Goal: Obtain resource: Download file/media

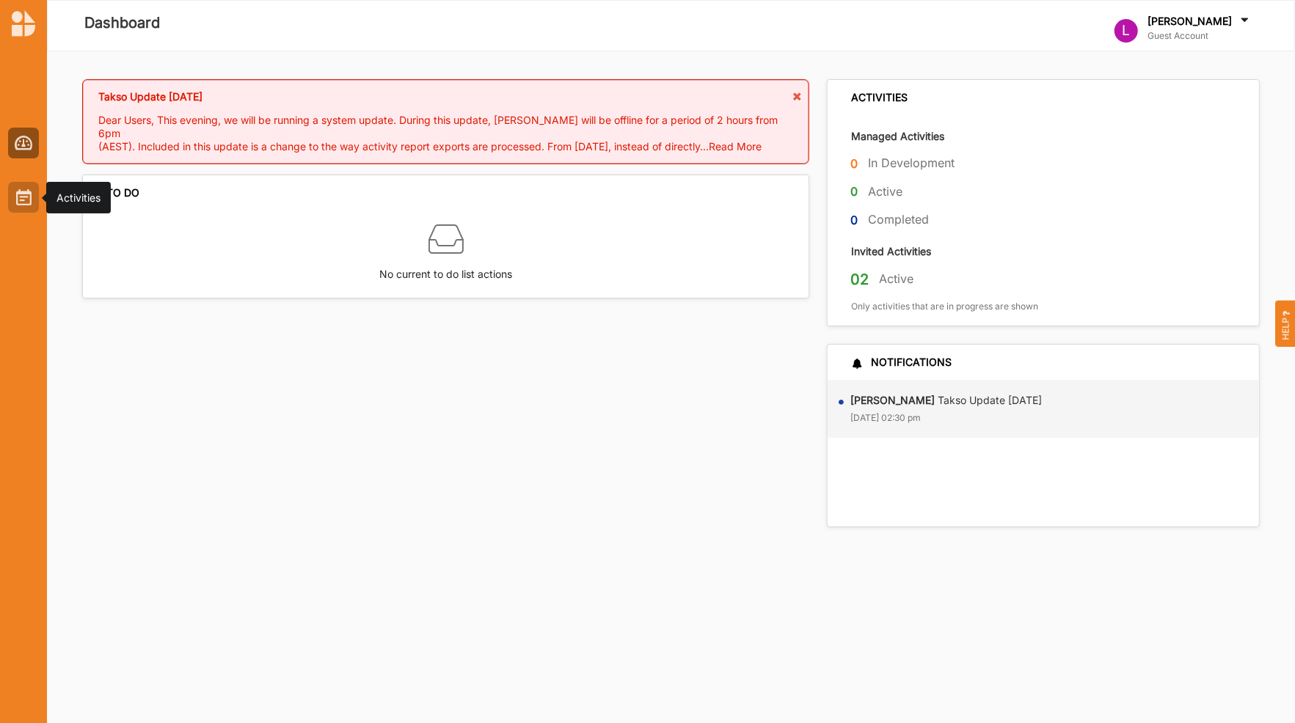
click at [29, 209] on div at bounding box center [23, 197] width 31 height 31
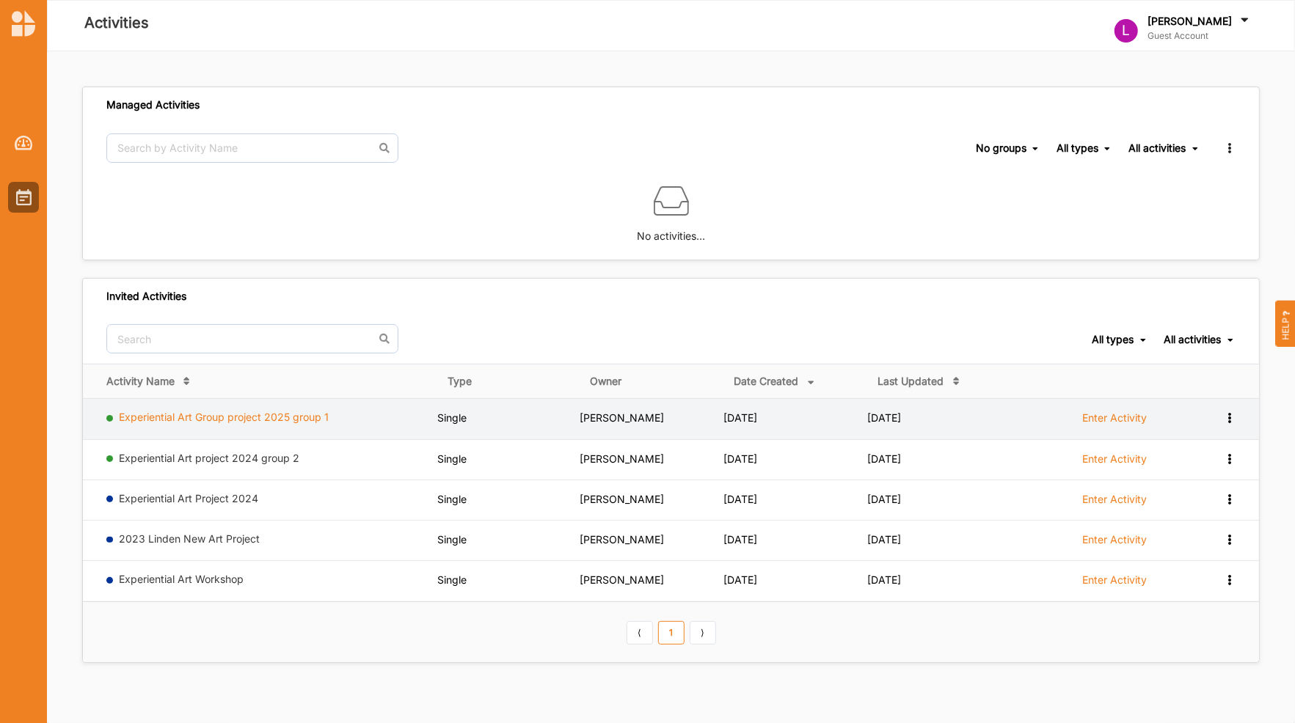
click at [288, 414] on link "Experiential Art Group project 2025 group 1" at bounding box center [225, 417] width 210 height 12
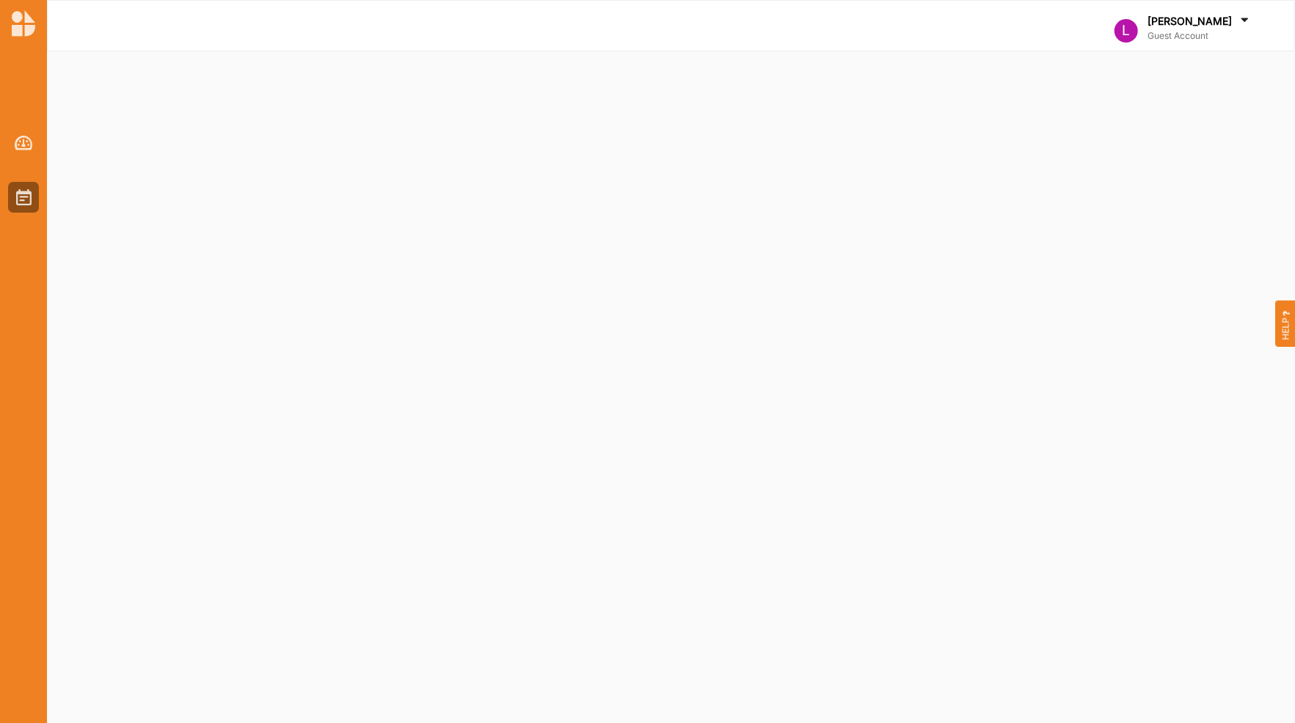
select select "2"
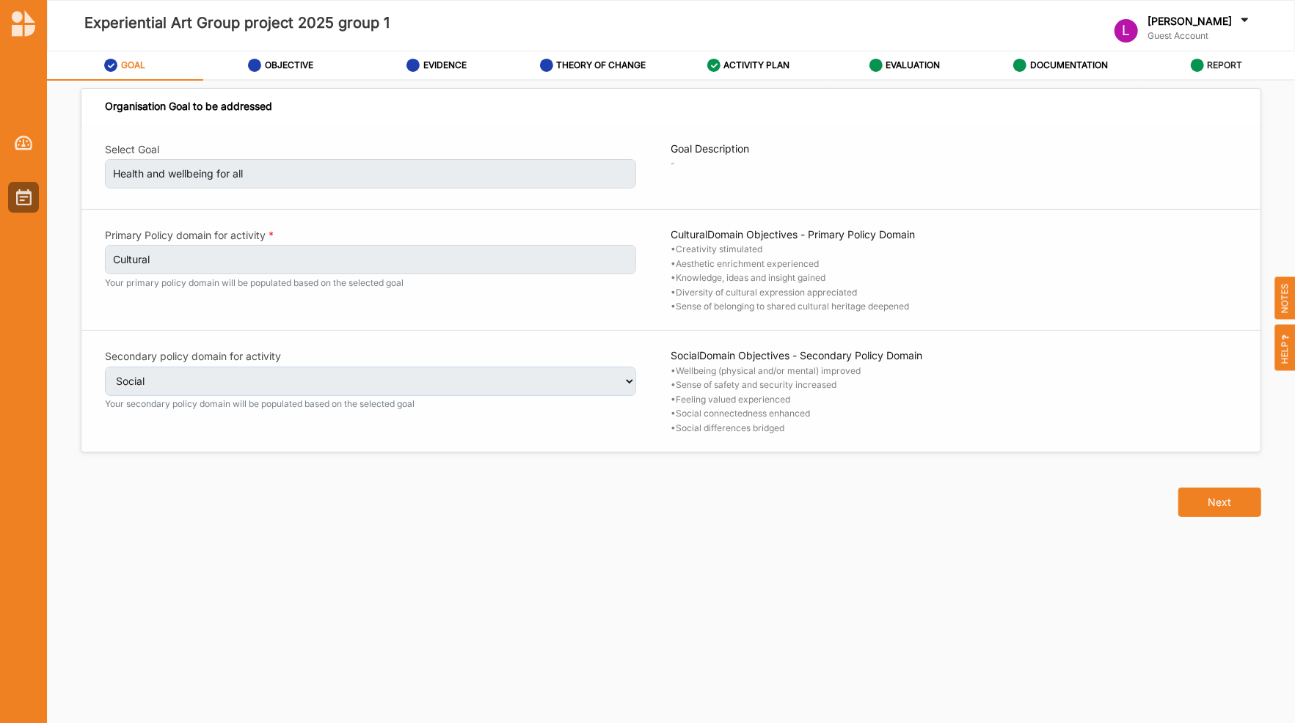
click at [1217, 66] on label "REPORT" at bounding box center [1224, 65] width 35 height 12
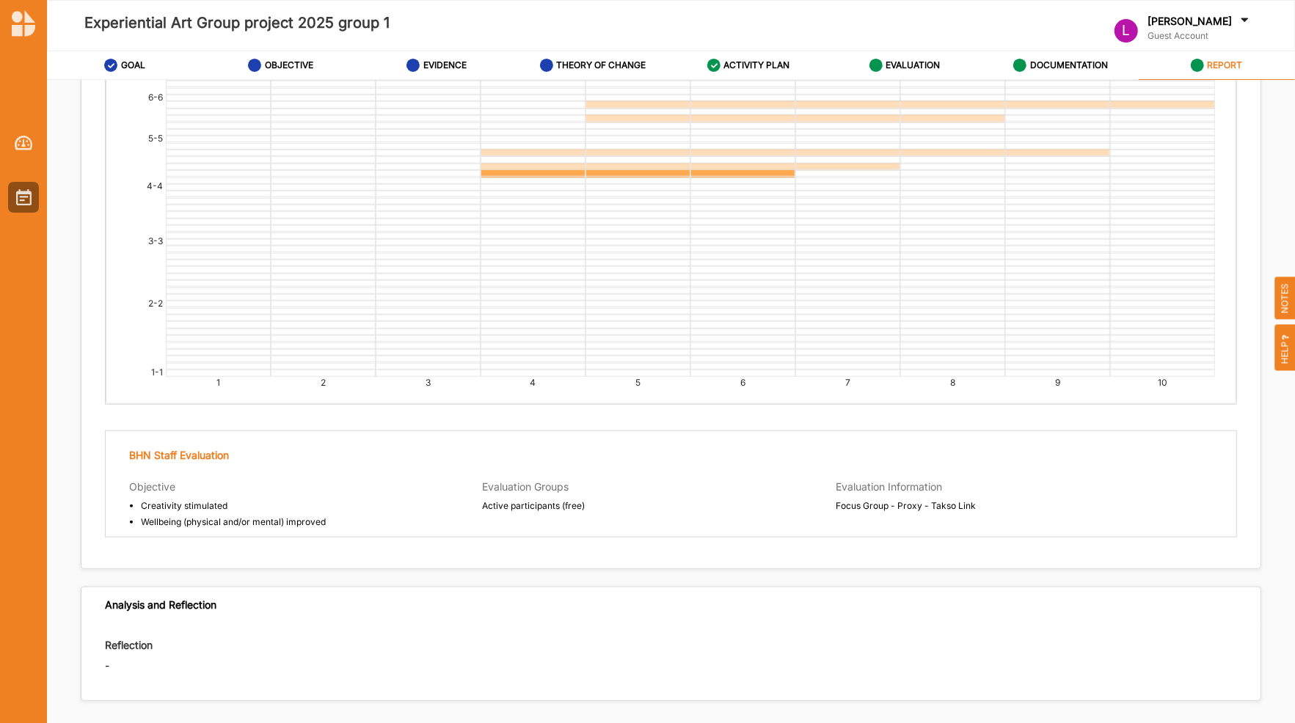
click at [1214, 701] on div "Previous Archive Activity" at bounding box center [1153, 733] width 216 height 65
click at [1212, 701] on div "Previous Archive Activity" at bounding box center [1153, 733] width 216 height 65
drag, startPoint x: 1211, startPoint y: 697, endPoint x: 1172, endPoint y: 690, distance: 38.7
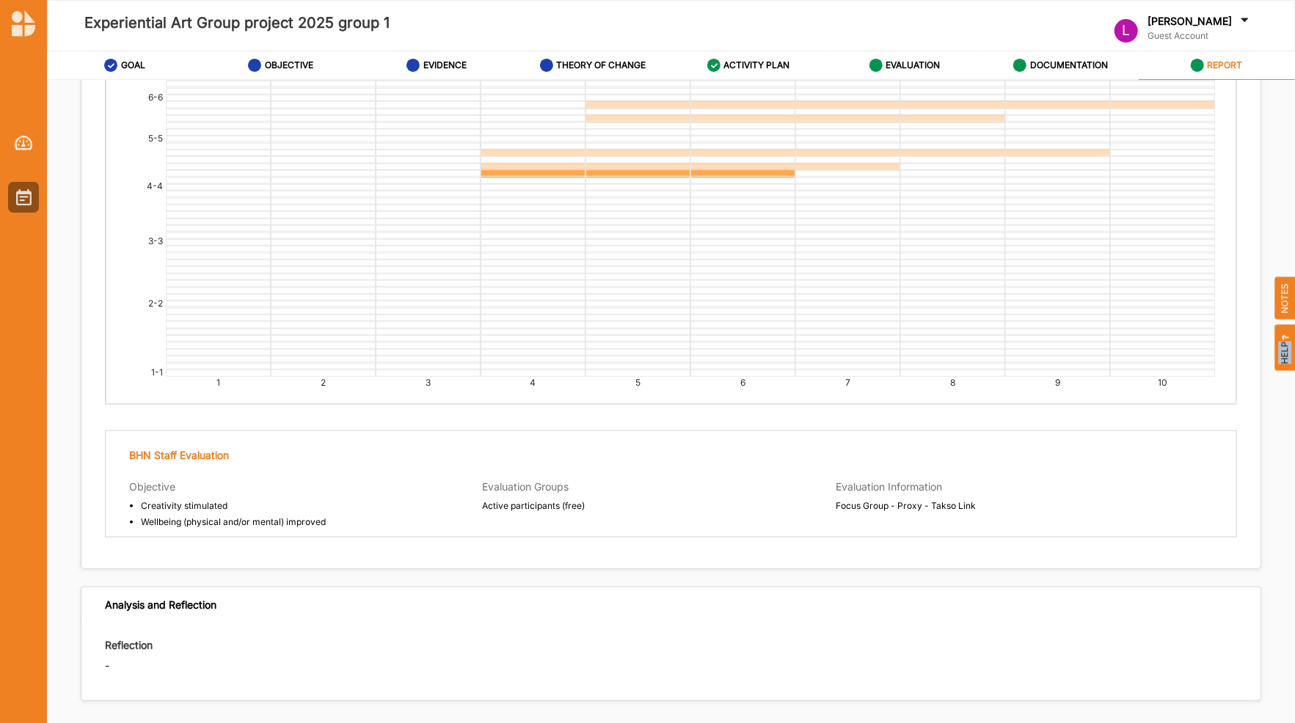
click at [1187, 701] on div "Previous Archive Activity" at bounding box center [1153, 733] width 216 height 65
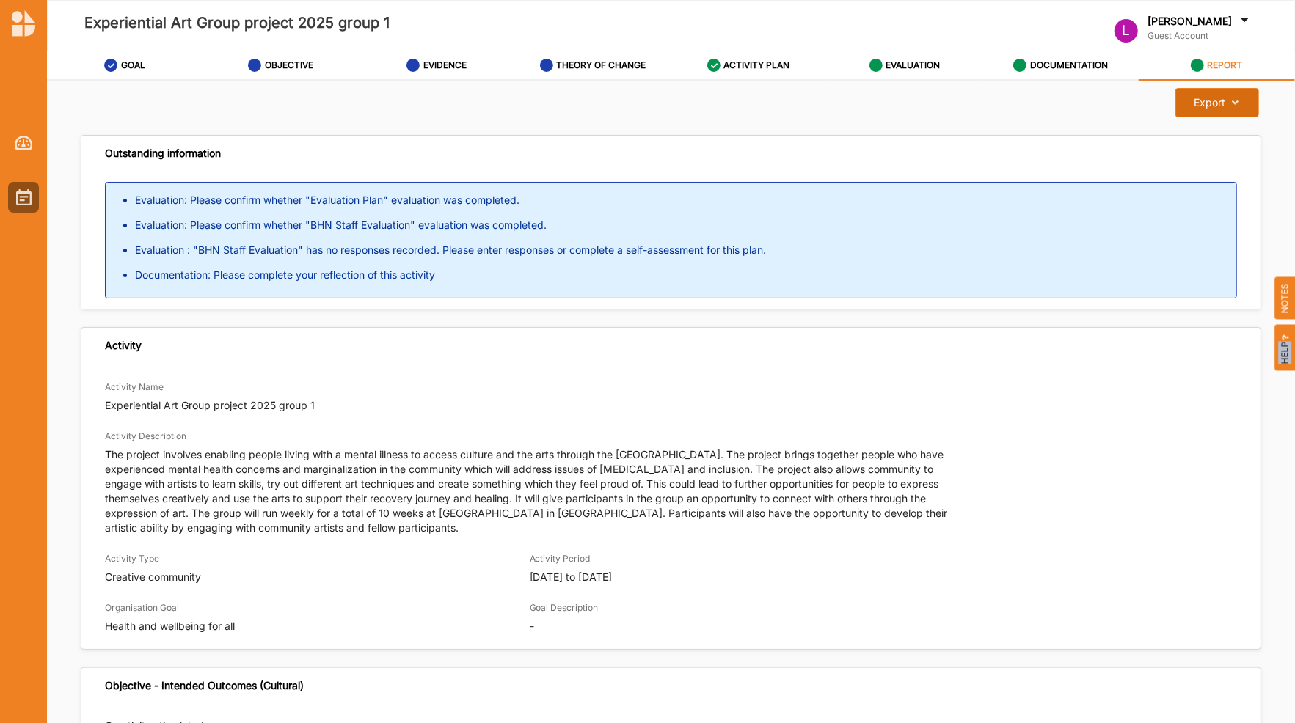
click at [1236, 92] on button "Export Download Report" at bounding box center [1216, 102] width 83 height 29
click at [1208, 109] on div "Export" at bounding box center [1210, 102] width 32 height 13
click at [1177, 142] on div "Download Report" at bounding box center [1205, 136] width 106 height 32
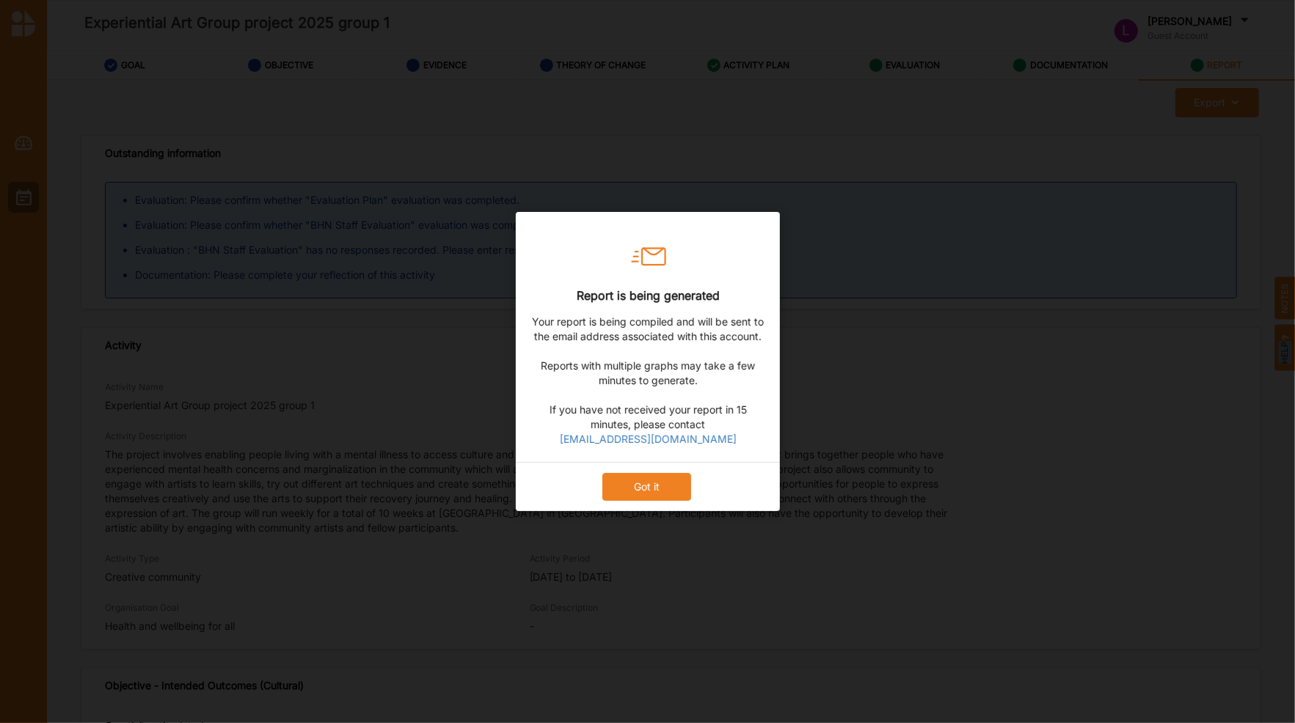
click at [656, 492] on button "Got it" at bounding box center [646, 487] width 89 height 28
